Goal: Information Seeking & Learning: Learn about a topic

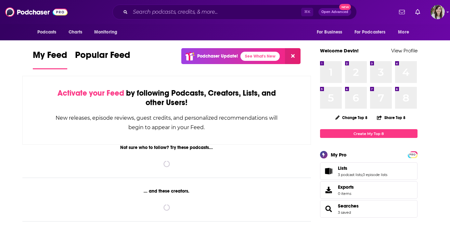
click at [184, 19] on div "⌘ K Open Advanced New" at bounding box center [234, 12] width 244 height 15
click at [180, 15] on input "Search podcasts, credits, & more..." at bounding box center [215, 12] width 171 height 10
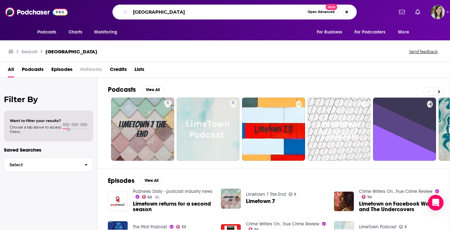
click at [162, 13] on input "[GEOGRAPHIC_DATA]" at bounding box center [217, 12] width 174 height 10
type input "welcome to [GEOGRAPHIC_DATA]"
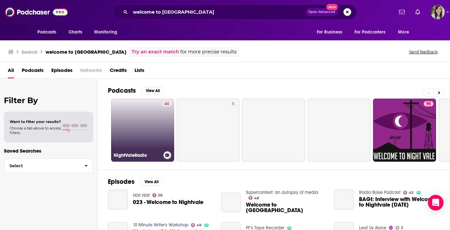
click at [130, 137] on link "44 NightValeRadio" at bounding box center [142, 129] width 63 height 63
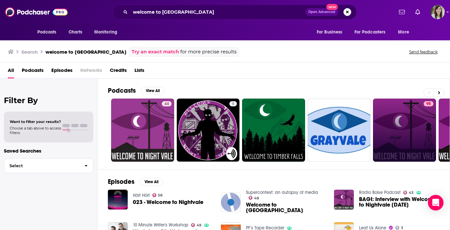
click at [392, 123] on link "95" at bounding box center [404, 129] width 63 height 63
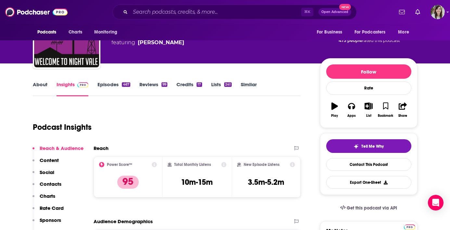
scroll to position [33, 0]
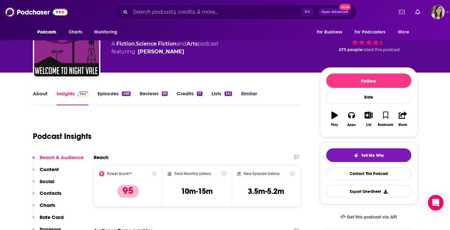
click at [101, 93] on link "Episodes 468" at bounding box center [113, 97] width 33 height 15
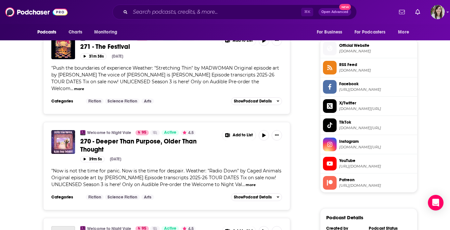
scroll to position [543, 0]
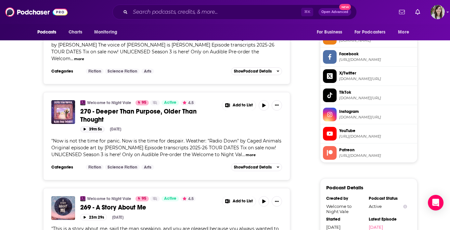
click at [94, 126] on button "39m 5s" at bounding box center [92, 129] width 24 height 6
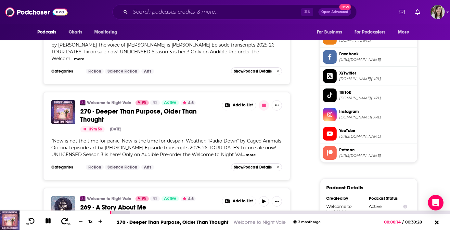
click at [65, 221] on icon at bounding box center [64, 220] width 8 height 6
click at [47, 220] on icon at bounding box center [47, 220] width 5 height 5
click at [197, 14] on input "Search podcasts, credits, & more..." at bounding box center [215, 12] width 171 height 10
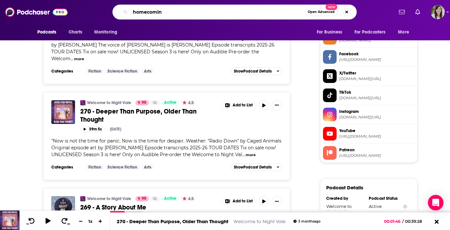
type input "homecoming"
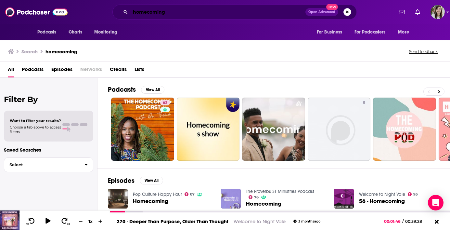
click at [174, 14] on input "homecoming" at bounding box center [217, 12] width 175 height 10
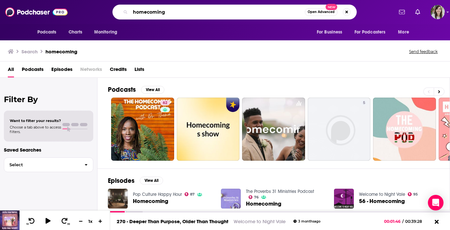
click at [170, 11] on input "homecoming" at bounding box center [217, 12] width 174 height 10
type input "[GEOGRAPHIC_DATA]"
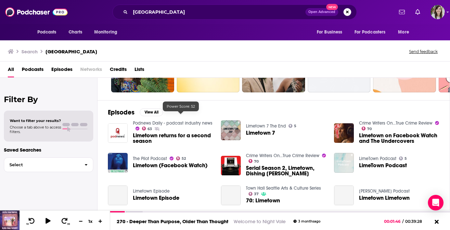
scroll to position [136, 0]
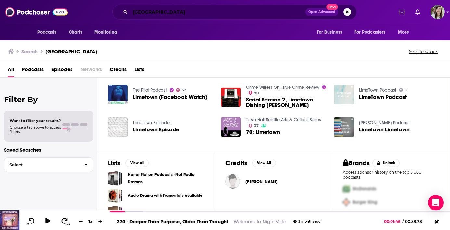
click at [173, 15] on input "[GEOGRAPHIC_DATA]" at bounding box center [217, 12] width 175 height 10
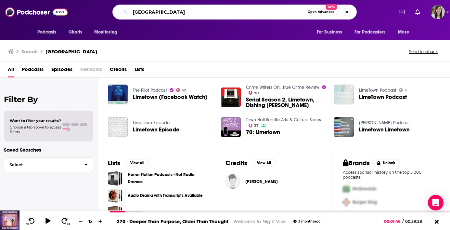
click at [173, 15] on input "[GEOGRAPHIC_DATA]" at bounding box center [217, 12] width 174 height 10
click at [260, 83] on div "Podnews Daily - podcast industry news 63 Limetown returns for a second season L…" at bounding box center [273, 97] width 331 height 91
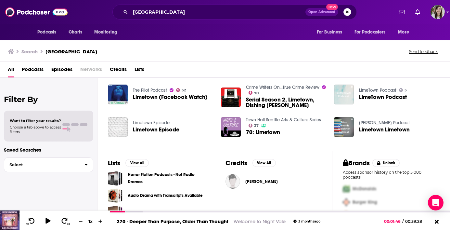
click at [253, 86] on link "Crime Writers On...True Crime Review" at bounding box center [282, 87] width 73 height 6
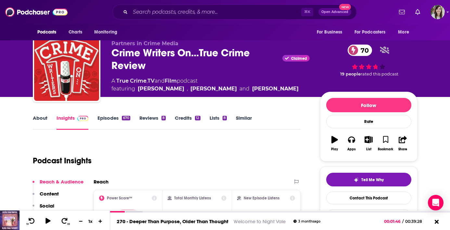
scroll to position [50, 0]
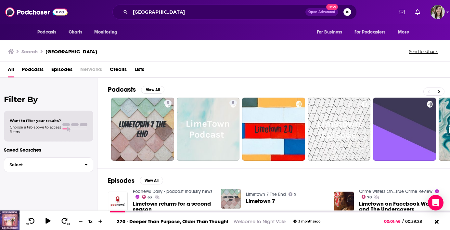
click at [220, 17] on div "limetown Open Advanced New" at bounding box center [234, 12] width 244 height 15
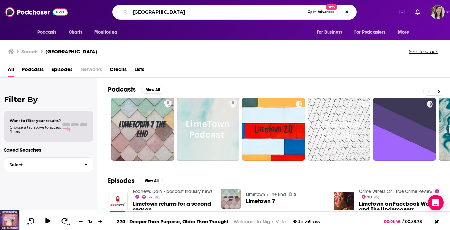
click at [212, 15] on input "[GEOGRAPHIC_DATA]" at bounding box center [217, 12] width 174 height 10
type input "the magnus archives"
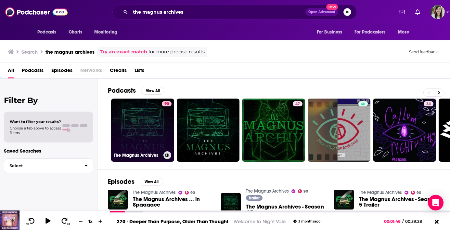
click at [145, 137] on link "90 The Magnus Archives" at bounding box center [142, 129] width 63 height 63
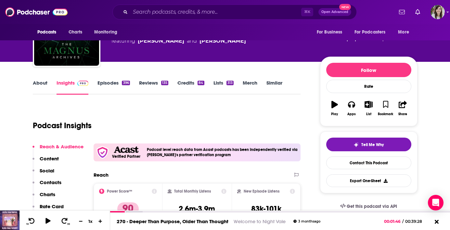
scroll to position [77, 0]
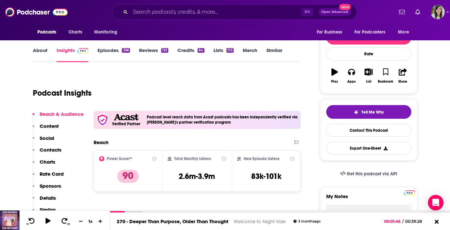
click at [101, 47] on link "Episodes 396" at bounding box center [113, 54] width 32 height 15
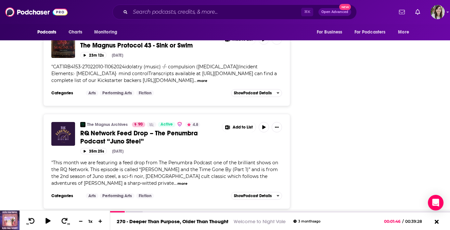
scroll to position [1291, 0]
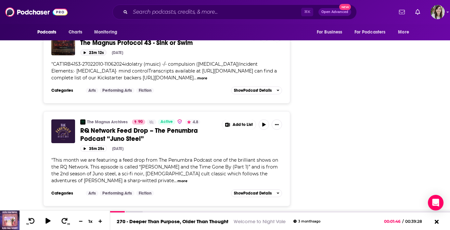
click at [92, 56] on button "23m 12s" at bounding box center [93, 52] width 26 height 6
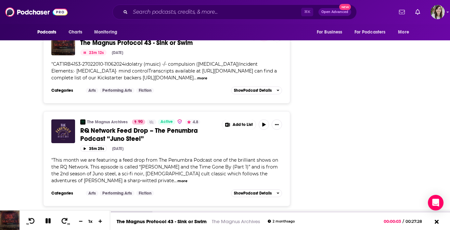
click at [92, 56] on button "23m 12s" at bounding box center [93, 52] width 26 height 6
click at [65, 224] on span at bounding box center [64, 221] width 8 height 8
click at [63, 222] on icon at bounding box center [64, 220] width 8 height 6
click at [32, 222] on icon at bounding box center [32, 220] width 8 height 6
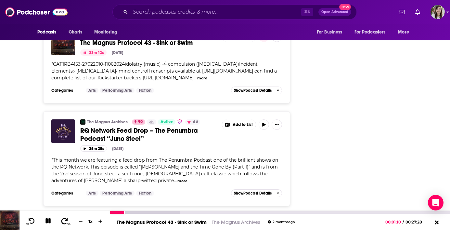
click at [67, 222] on icon at bounding box center [64, 220] width 8 height 6
click at [64, 222] on icon at bounding box center [64, 220] width 8 height 6
click at [66, 222] on icon at bounding box center [64, 220] width 8 height 6
click at [48, 220] on icon at bounding box center [48, 220] width 8 height 6
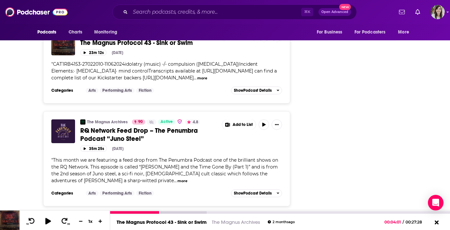
click at [48, 220] on icon at bounding box center [48, 220] width 6 height 6
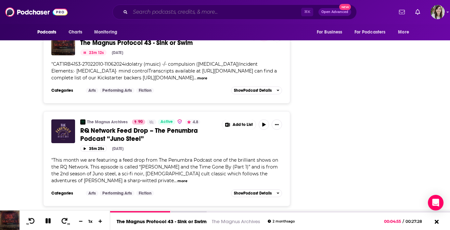
click at [203, 16] on input "Search podcasts, credits, & more..." at bounding box center [215, 12] width 171 height 10
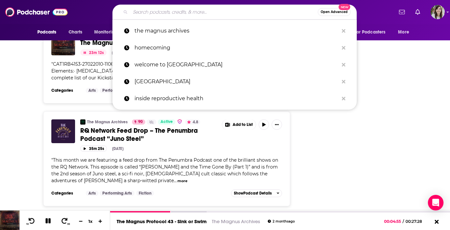
paste input "Passenger List"
type input "Passenger List"
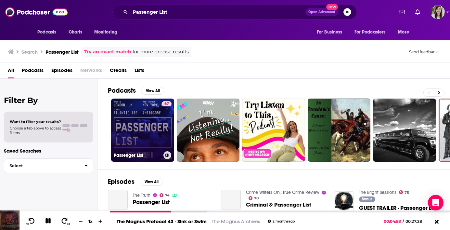
click at [137, 143] on link "67 Passenger List" at bounding box center [142, 129] width 63 height 63
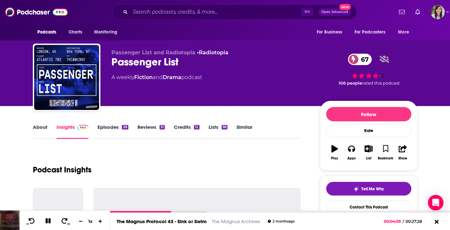
click at [109, 126] on link "Episodes 28" at bounding box center [112, 131] width 31 height 15
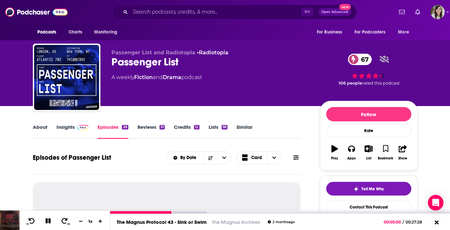
click at [49, 221] on icon at bounding box center [47, 220] width 5 height 5
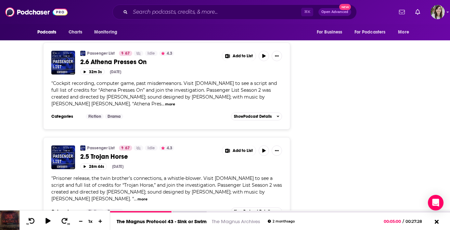
scroll to position [959, 0]
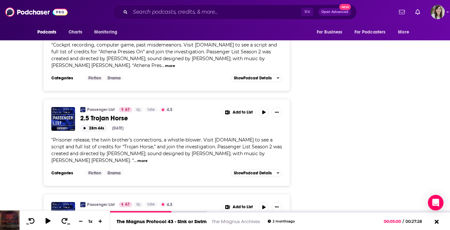
click at [98, 125] on button "28m 44s" at bounding box center [93, 128] width 27 height 6
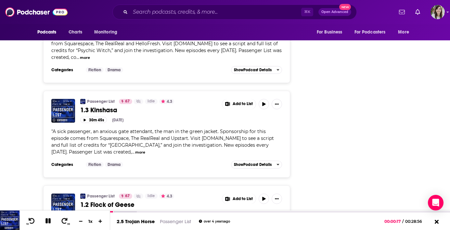
scroll to position [2337, 0]
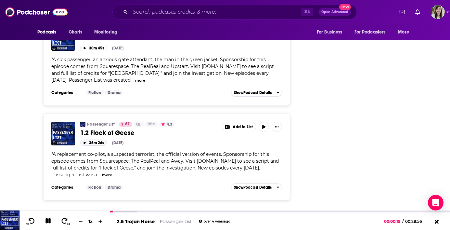
click at [85, 139] on button "36m 26s" at bounding box center [93, 142] width 27 height 6
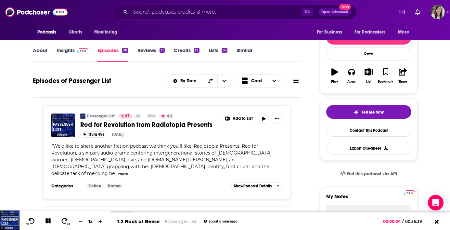
scroll to position [0, 0]
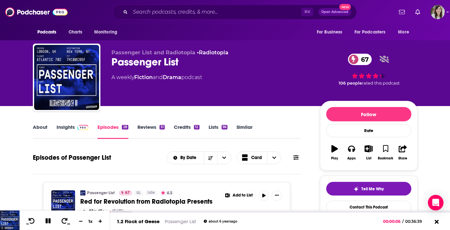
click at [77, 124] on span at bounding box center [82, 127] width 11 height 6
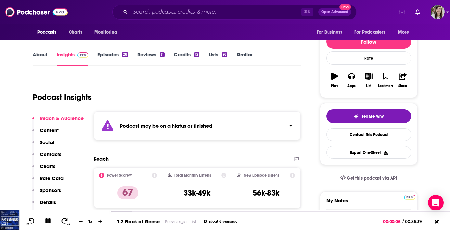
scroll to position [81, 0]
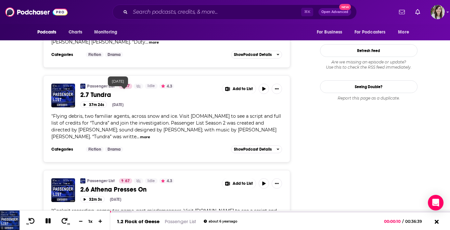
scroll to position [795, 0]
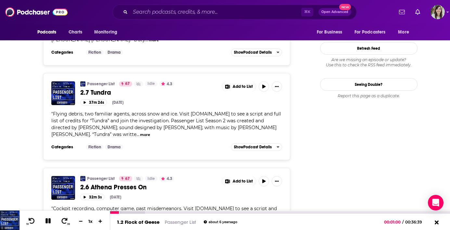
click at [47, 224] on button at bounding box center [48, 221] width 11 height 8
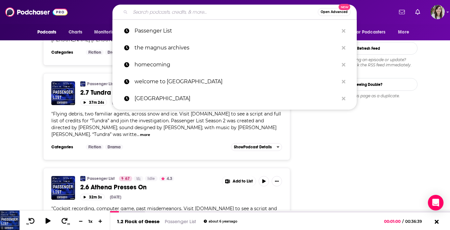
click at [206, 10] on input "Search podcasts, credits, & more..." at bounding box center [223, 12] width 187 height 10
paste input "Don't Mind Cruxmont:"
type input "Don't Mind Cruxmont:"
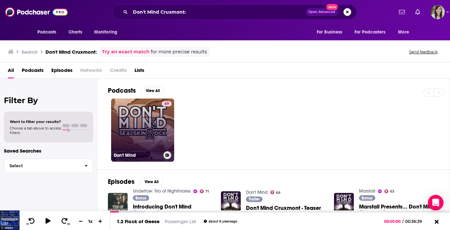
click at [143, 144] on link "69 Don't Mind" at bounding box center [142, 129] width 63 height 63
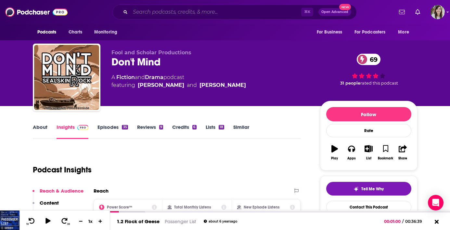
click at [164, 10] on input "Search podcasts, credits, & more..." at bounding box center [215, 12] width 171 height 10
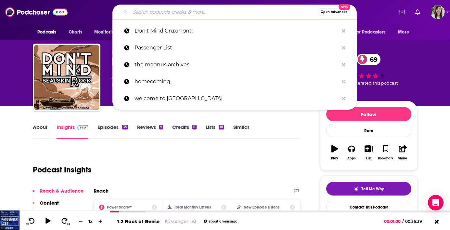
paste input "Don't Mind Cruxmont:"
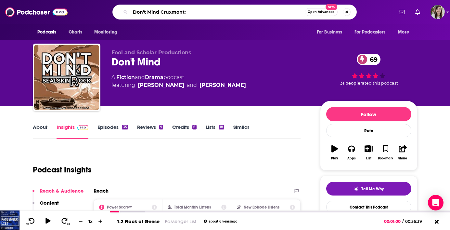
type input "Don't Mind Cruxmont"
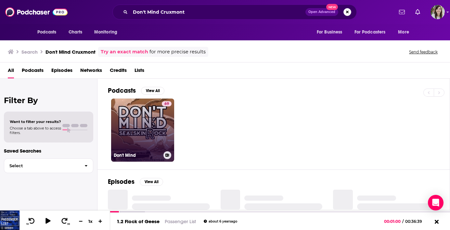
click at [167, 131] on div "69" at bounding box center [167, 126] width 10 height 50
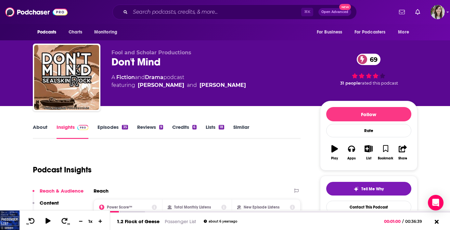
click at [119, 128] on link "Episodes 35" at bounding box center [112, 131] width 30 height 15
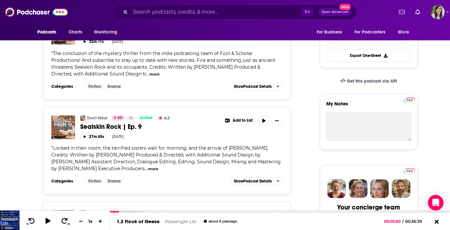
scroll to position [172, 0]
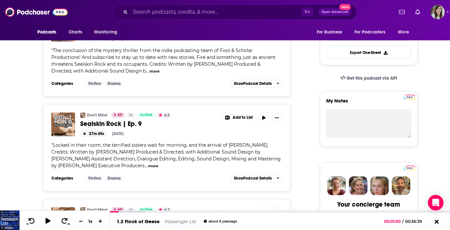
click at [90, 134] on button "27m 45s" at bounding box center [93, 133] width 27 height 6
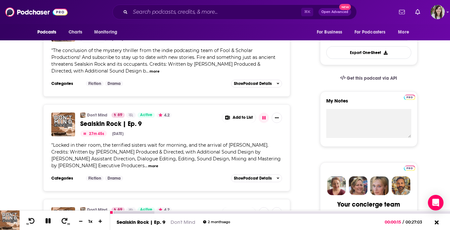
click at [47, 221] on icon at bounding box center [47, 220] width 5 height 5
click at [46, 220] on icon at bounding box center [48, 220] width 6 height 6
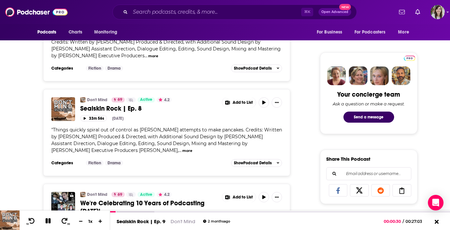
scroll to position [288, 0]
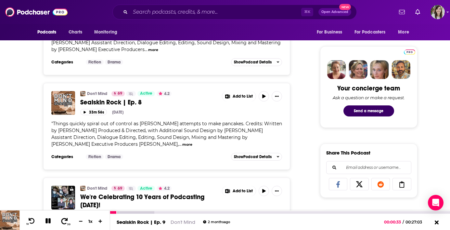
click at [64, 222] on icon at bounding box center [64, 220] width 8 height 6
click at [32, 219] on icon at bounding box center [32, 220] width 8 height 6
click at [47, 222] on icon at bounding box center [47, 220] width 5 height 5
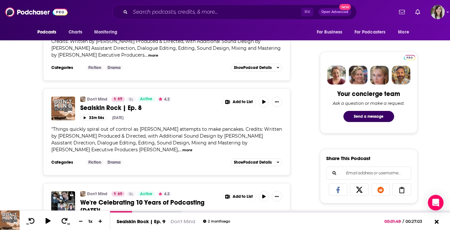
scroll to position [0, 0]
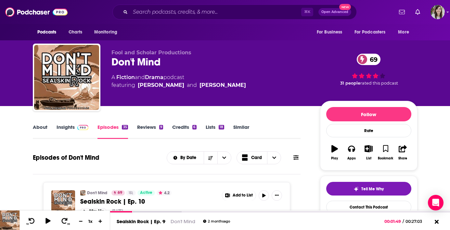
click at [69, 130] on link "Insights" at bounding box center [73, 131] width 32 height 15
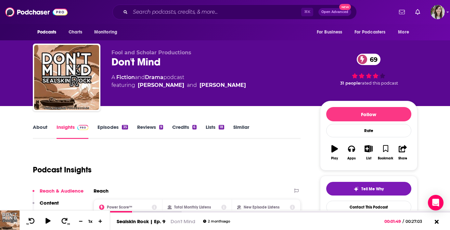
click at [104, 128] on link "Episodes 35" at bounding box center [112, 131] width 30 height 15
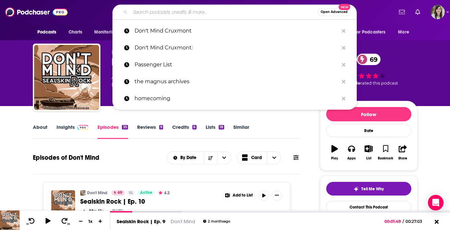
click at [199, 13] on input "Search podcasts, credits, & more..." at bounding box center [223, 12] width 187 height 10
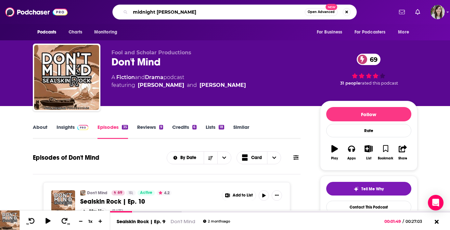
type input "midnight burger"
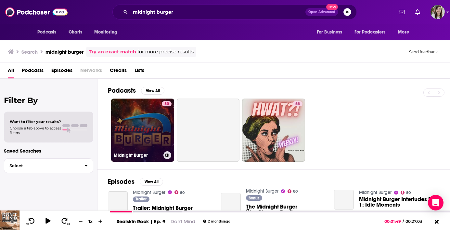
click at [149, 129] on link "80 Midnight Burger" at bounding box center [142, 129] width 63 height 63
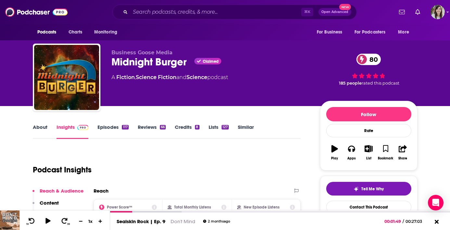
click at [110, 130] on link "Episodes 117" at bounding box center [112, 131] width 31 height 15
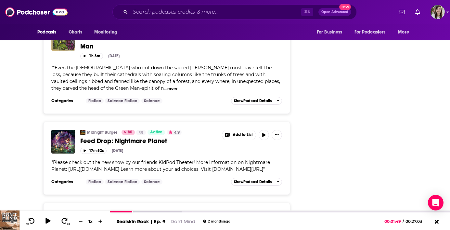
scroll to position [2326, 0]
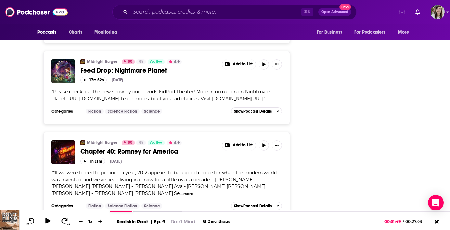
scroll to position [2326, 0]
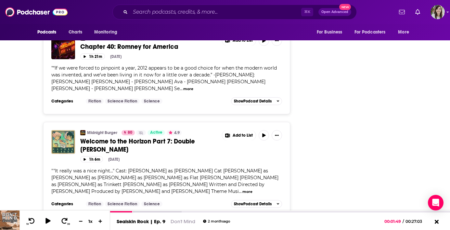
click at [92, 130] on div "Midnight Burger 80 Active 4.9 Welcome to the Horizon Part 7: Double [PERSON_NAM…" at bounding box center [181, 143] width 202 height 26
click at [89, 156] on button "1h 6m" at bounding box center [91, 159] width 23 height 6
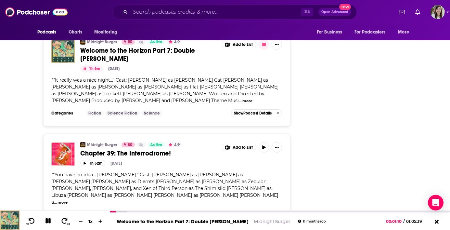
scroll to position [2459, 0]
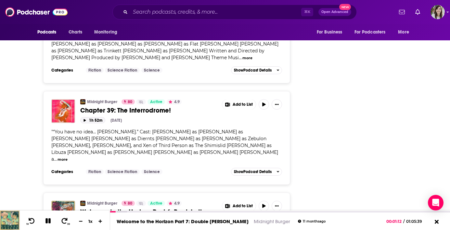
click at [88, 117] on button "1h 52m" at bounding box center [92, 120] width 25 height 6
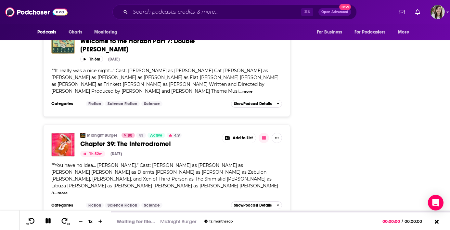
scroll to position [2425, 0]
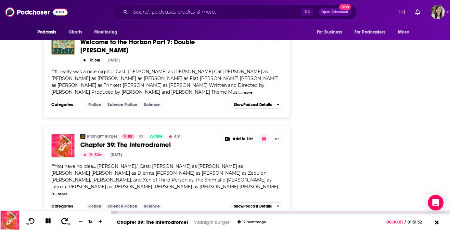
click at [63, 223] on icon at bounding box center [64, 220] width 6 height 6
click at [33, 221] on icon at bounding box center [32, 220] width 8 height 6
click at [49, 222] on icon at bounding box center [47, 220] width 5 height 5
click at [199, 13] on input "Search podcasts, credits, & more..." at bounding box center [215, 12] width 171 height 10
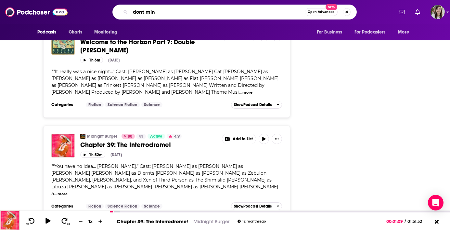
type input "dont mind"
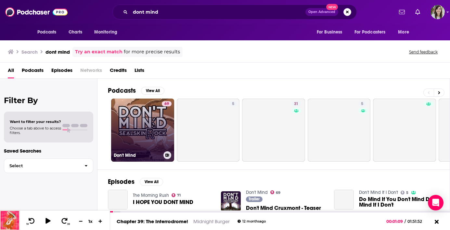
click at [150, 129] on link "69 Don't Mind" at bounding box center [142, 129] width 63 height 63
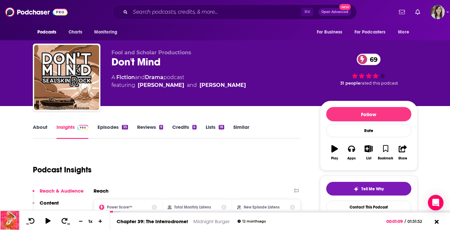
click at [106, 130] on link "Episodes 35" at bounding box center [112, 131] width 30 height 15
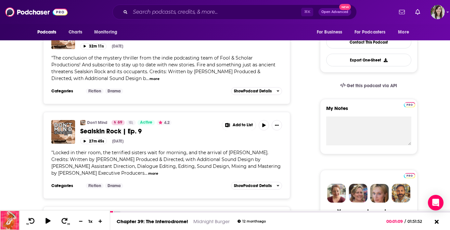
scroll to position [183, 0]
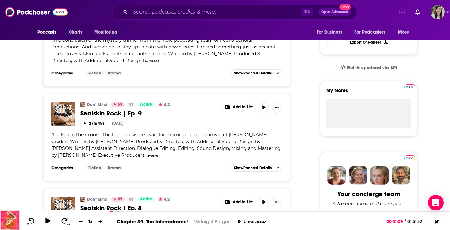
click at [148, 155] on button "more" at bounding box center [153, 156] width 10 height 6
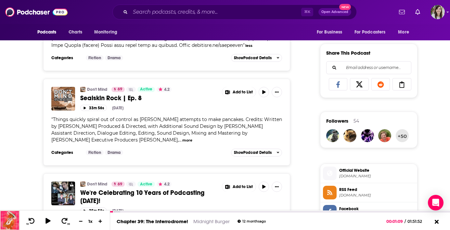
scroll to position [432, 0]
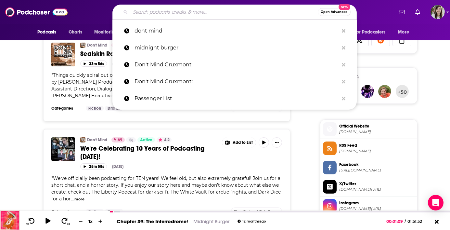
click at [170, 11] on input "Search podcasts, credits, & more..." at bounding box center [223, 12] width 187 height 10
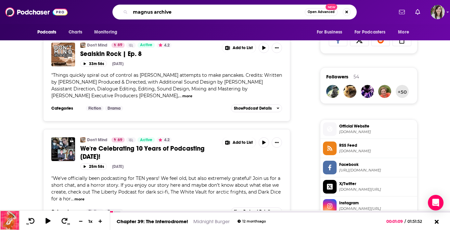
type input "magnus archives"
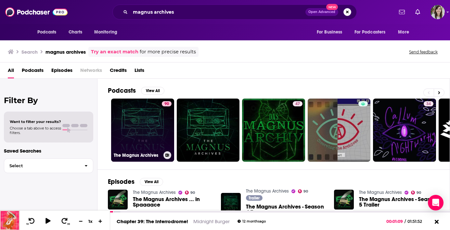
click at [151, 137] on link "90 The Magnus Archives" at bounding box center [142, 129] width 63 height 63
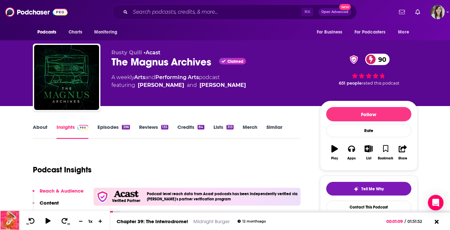
click at [120, 127] on link "Episodes 396" at bounding box center [113, 131] width 32 height 15
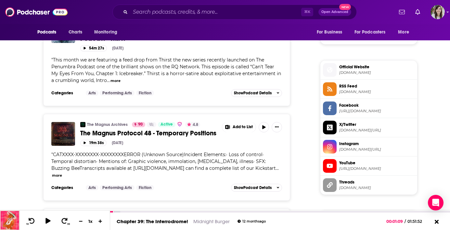
scroll to position [612, 0]
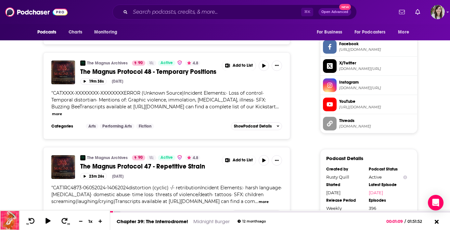
click at [62, 117] on button "more" at bounding box center [57, 114] width 10 height 6
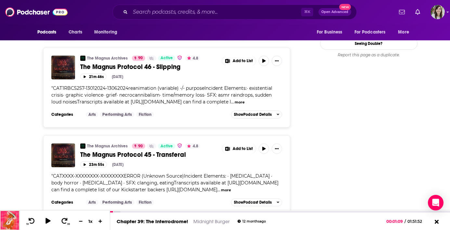
scroll to position [963, 0]
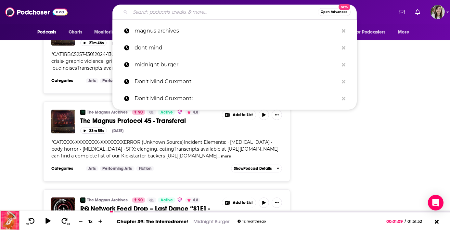
click at [173, 15] on input "Search podcasts, credits, & more..." at bounding box center [223, 12] width 187 height 10
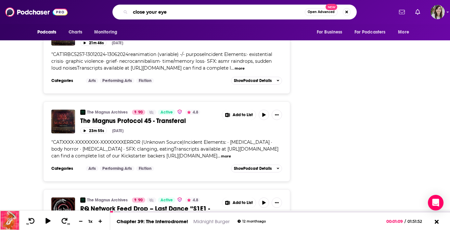
type input "close your eyes"
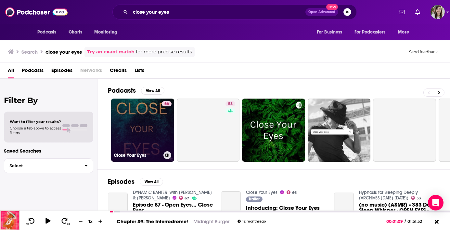
click at [143, 126] on link "66 Close Your Eyes" at bounding box center [142, 129] width 63 height 63
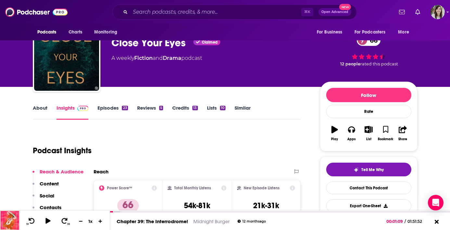
scroll to position [34, 0]
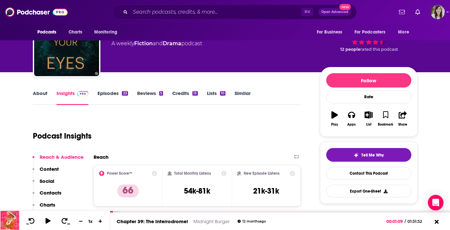
click at [109, 95] on link "Episodes 23" at bounding box center [112, 97] width 30 height 15
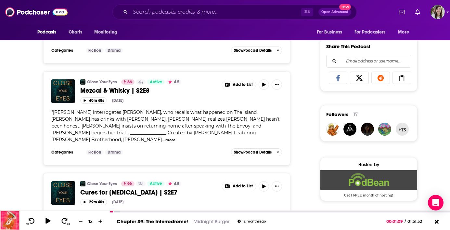
scroll to position [416, 0]
